Goal: Find specific page/section: Find specific page/section

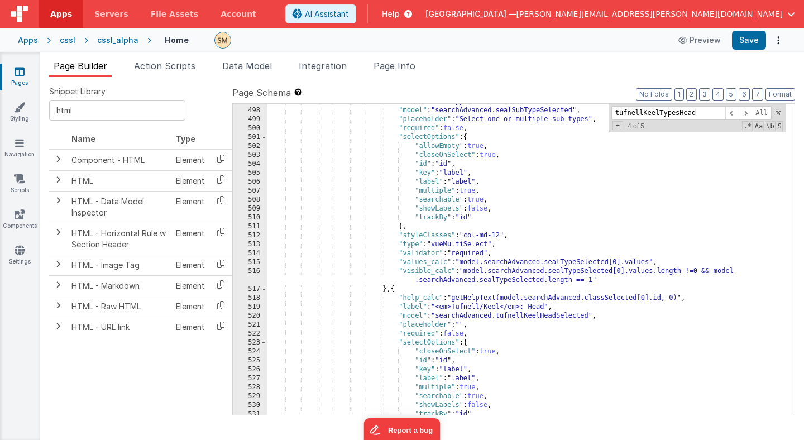
scroll to position [4387, 0]
click at [404, 68] on span "Page Info" at bounding box center [395, 65] width 42 height 11
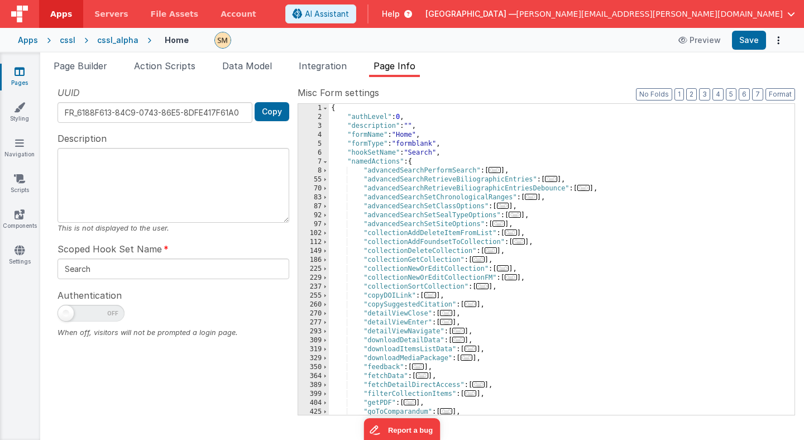
click at [451, 123] on div "{ "authLevel" : 0 , "description" : "" , "formName" : "Home" , "formType" : "fo…" at bounding box center [558, 268] width 458 height 329
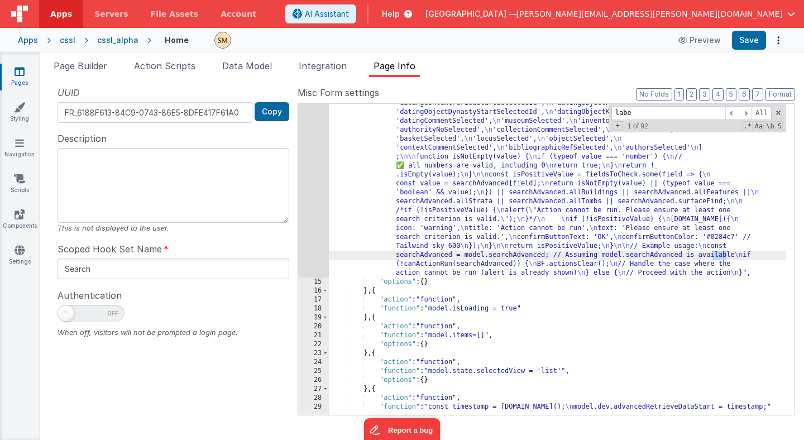
type input "label"
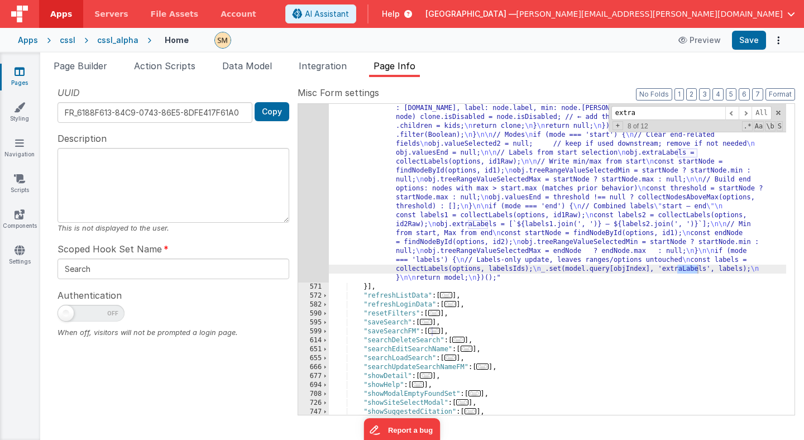
scroll to position [4256, 0]
click at [746, 113] on span at bounding box center [745, 113] width 13 height 14
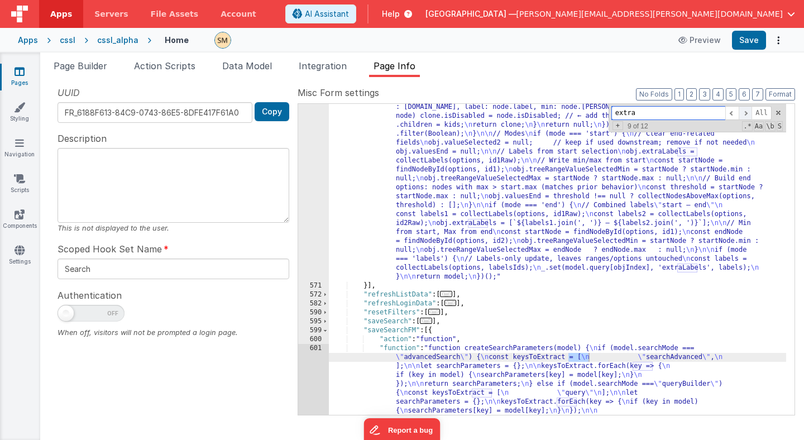
click at [746, 113] on span at bounding box center [745, 113] width 13 height 14
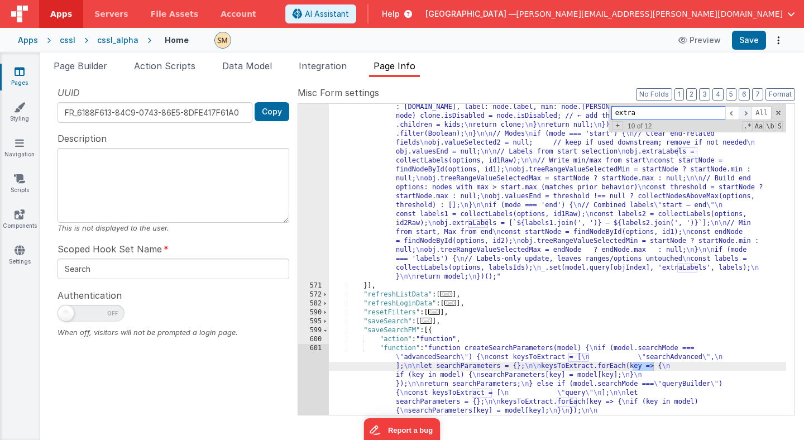
click at [746, 113] on span at bounding box center [745, 113] width 13 height 14
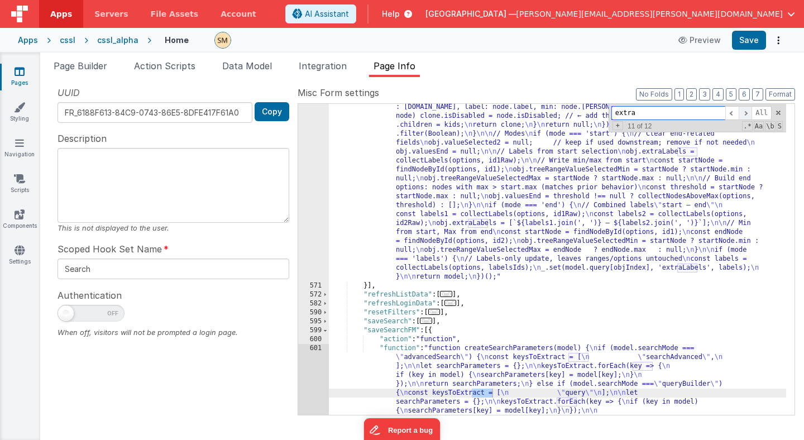
click at [746, 113] on span at bounding box center [745, 113] width 13 height 14
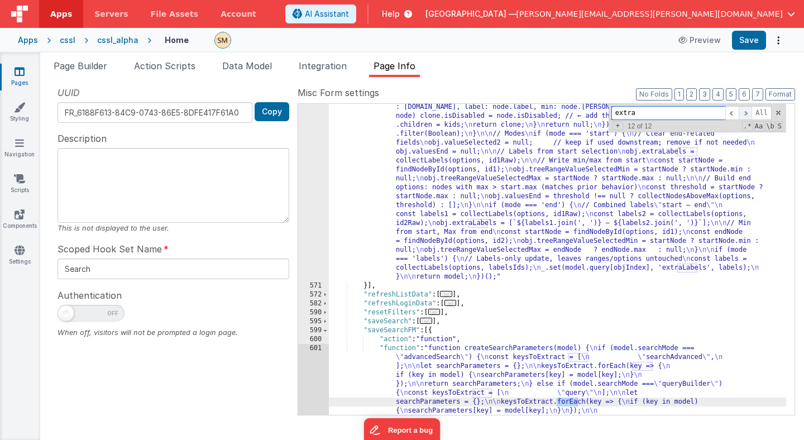
click at [746, 112] on span at bounding box center [745, 113] width 13 height 14
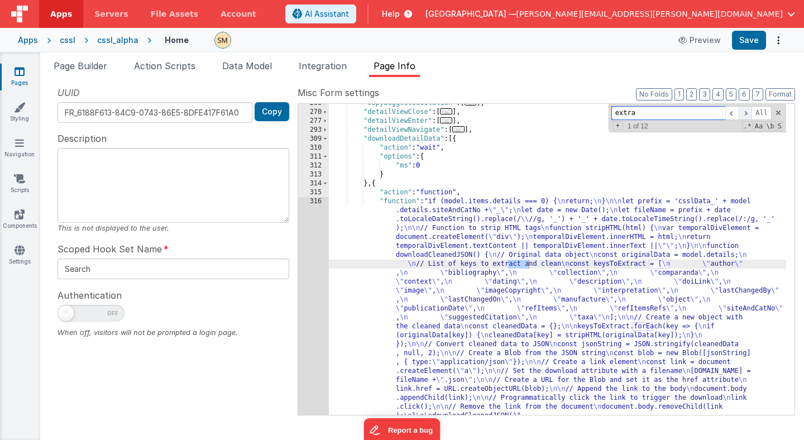
click at [746, 112] on span at bounding box center [745, 113] width 13 height 14
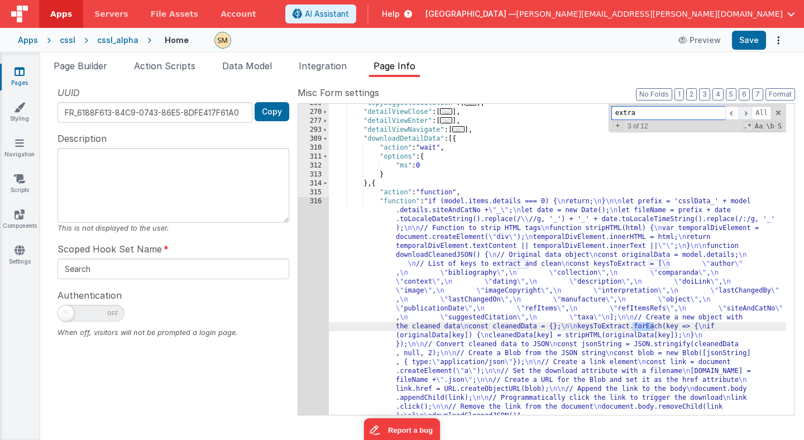
click at [746, 112] on span at bounding box center [745, 113] width 13 height 14
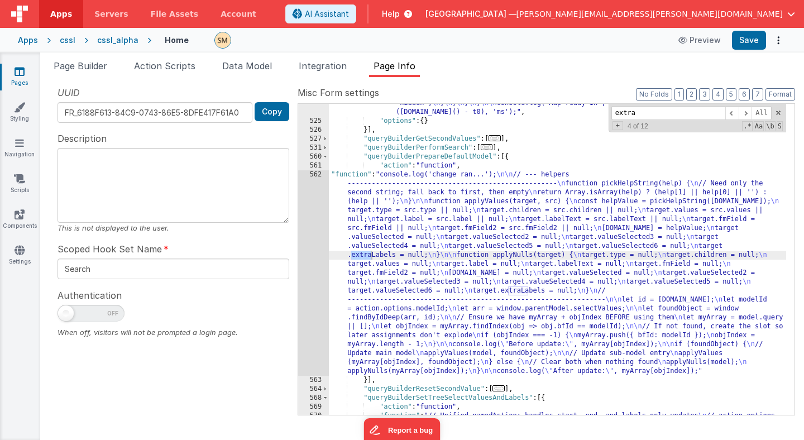
click at [317, 245] on div "562" at bounding box center [313, 273] width 31 height 206
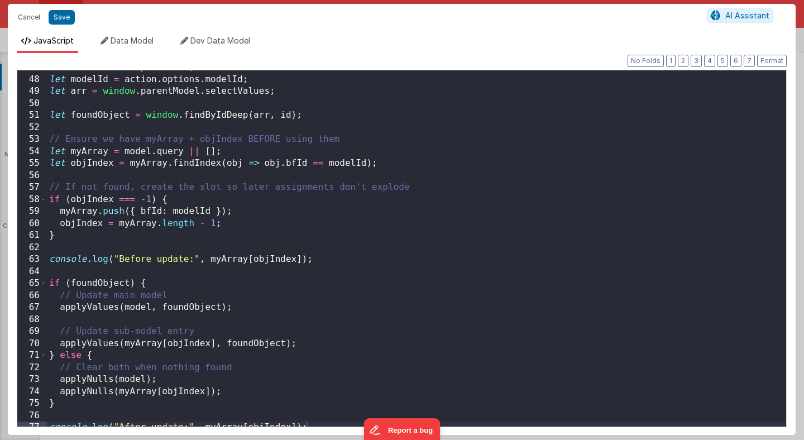
scroll to position [568, 0]
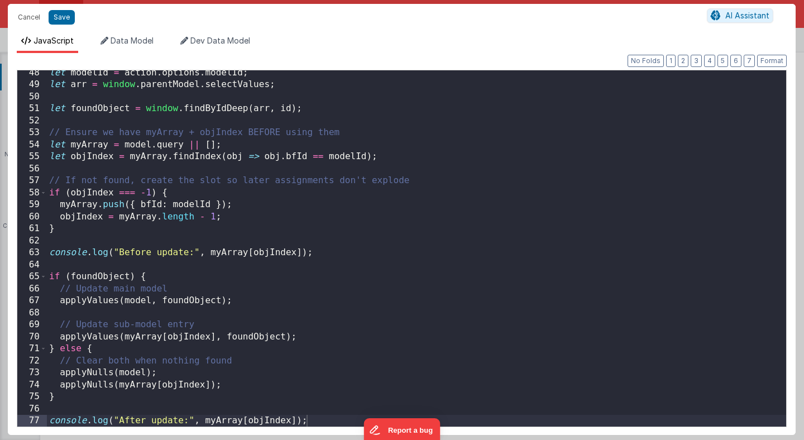
type input "ex"
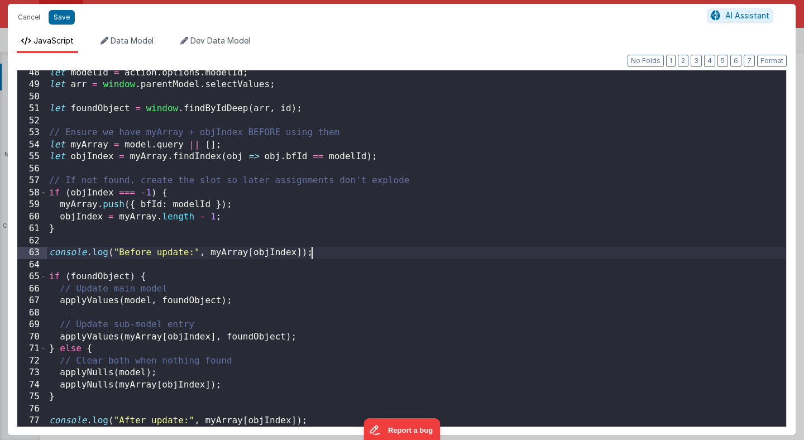
click at [372, 251] on div "let modelId = action . options . modelId ; let arr = window . parentModel . sel…" at bounding box center [417, 257] width 740 height 380
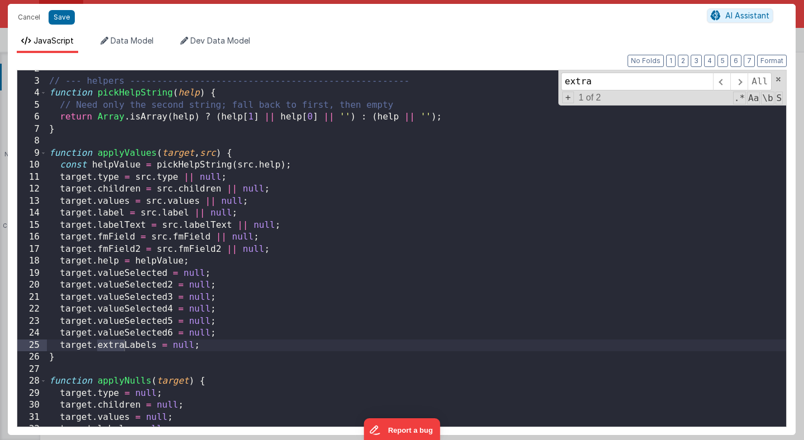
scroll to position [26, 0]
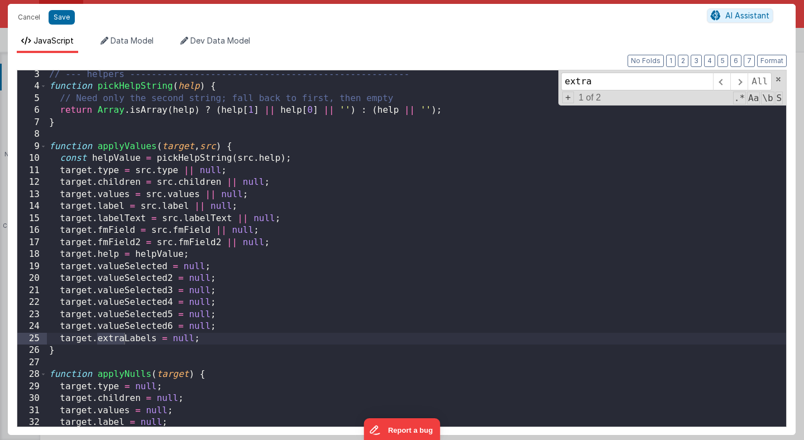
type input "extra"
click at [136, 340] on div "// --- helpers ---------------------------------------------------- function pi…" at bounding box center [417, 259] width 740 height 380
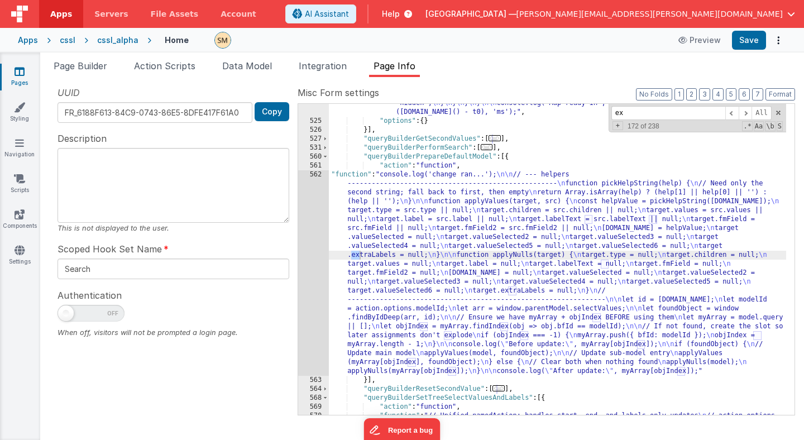
click at [64, 39] on div "cssl" at bounding box center [68, 40] width 16 height 11
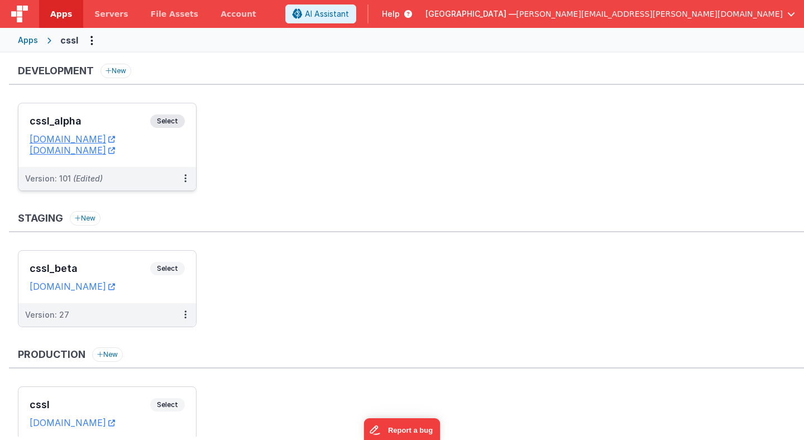
click at [168, 121] on span "Select" at bounding box center [167, 121] width 35 height 13
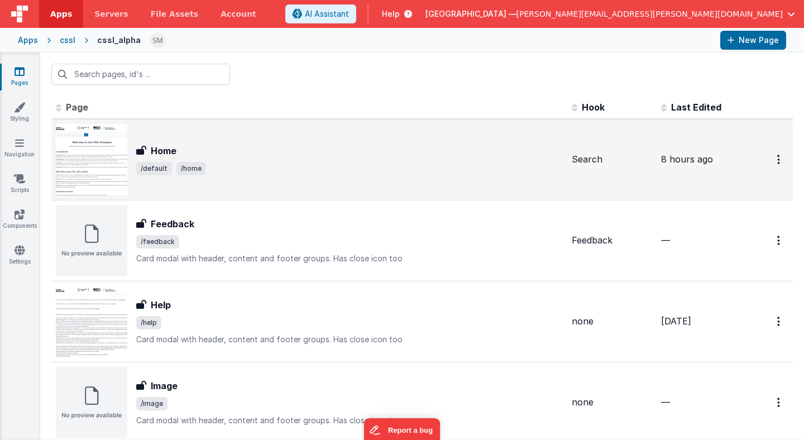
click at [234, 156] on div "Home" at bounding box center [349, 150] width 427 height 13
